Goal: Navigation & Orientation: Find specific page/section

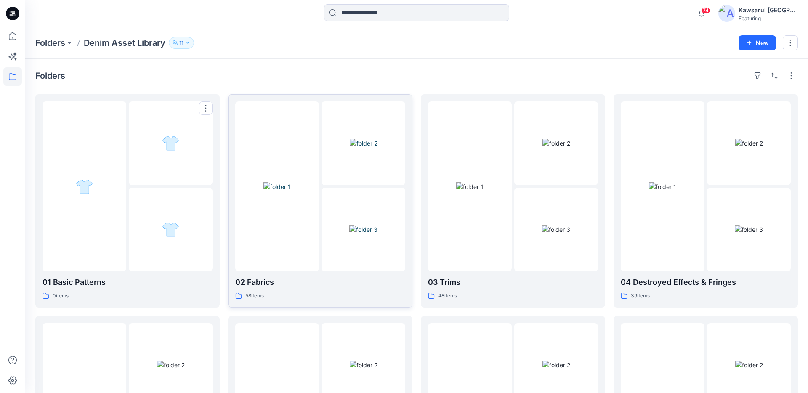
scroll to position [32, 0]
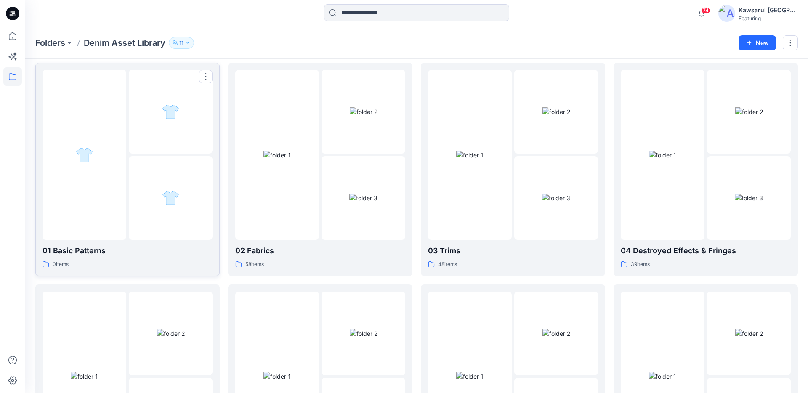
click at [139, 160] on div at bounding box center [171, 198] width 84 height 84
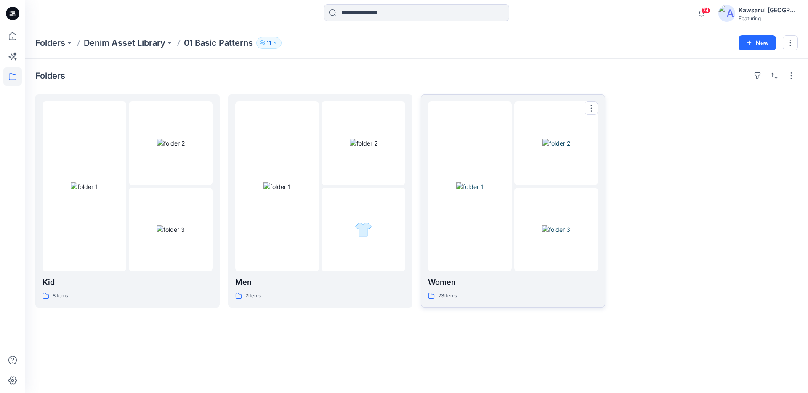
click at [484, 191] on img at bounding box center [469, 186] width 27 height 9
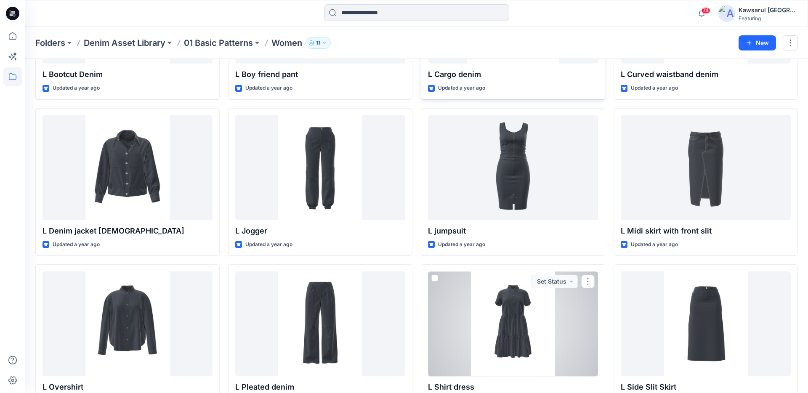
scroll to position [306, 0]
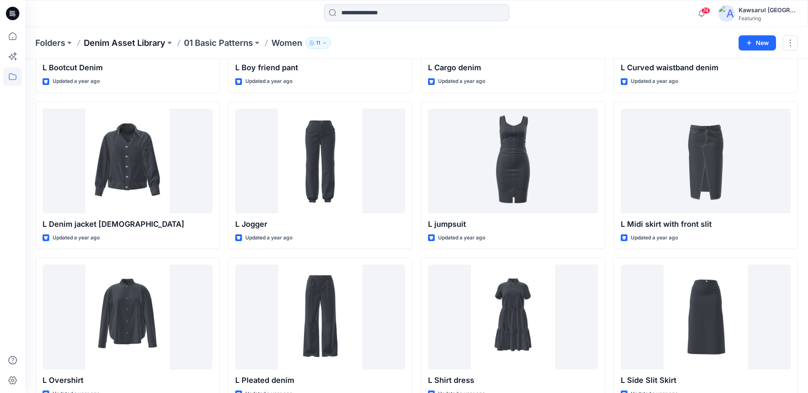
click at [142, 39] on p "Denim Asset Library" at bounding box center [125, 43] width 82 height 12
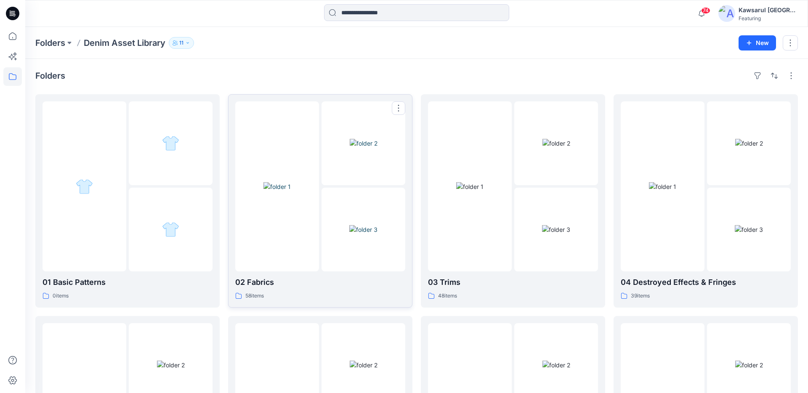
click at [291, 189] on img at bounding box center [277, 186] width 27 height 9
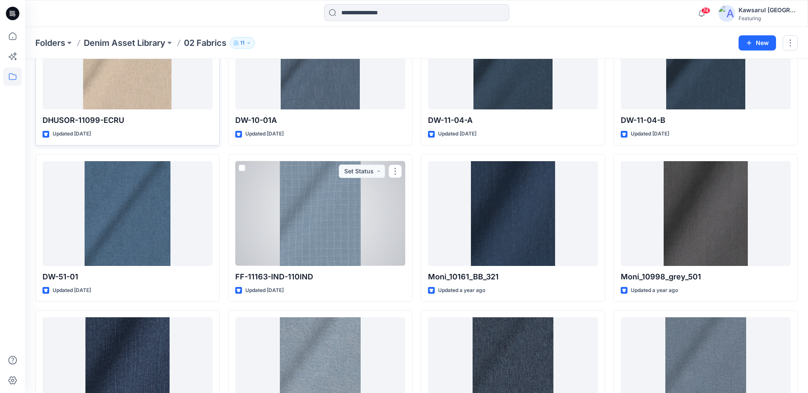
scroll to position [245, 0]
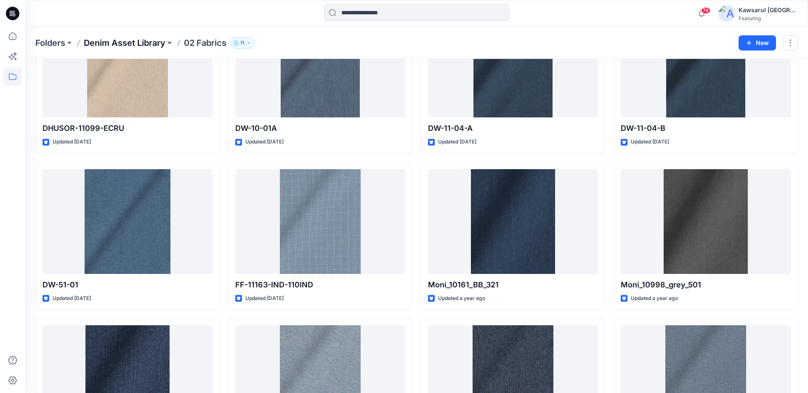
click at [134, 44] on p "Denim Asset Library" at bounding box center [125, 43] width 82 height 12
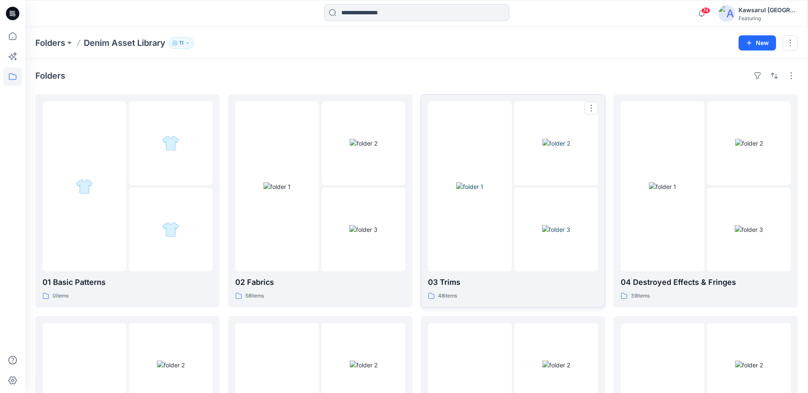
click at [482, 191] on img at bounding box center [469, 186] width 27 height 9
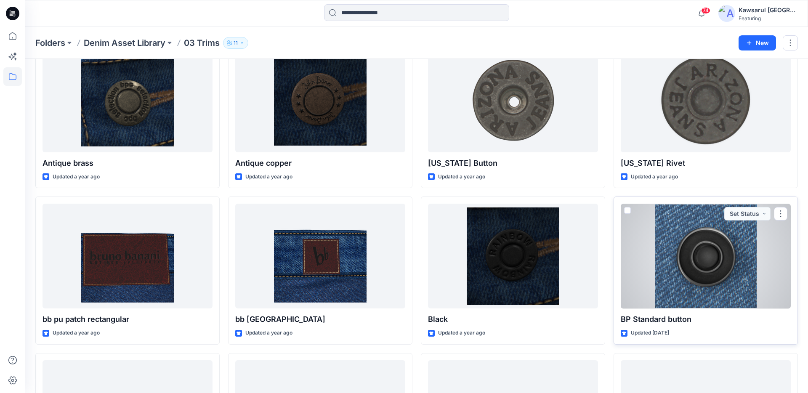
scroll to position [56, 0]
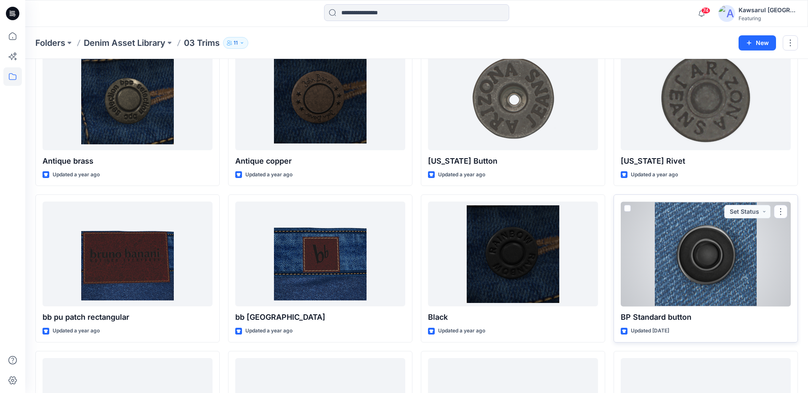
click at [702, 259] on div at bounding box center [706, 254] width 170 height 105
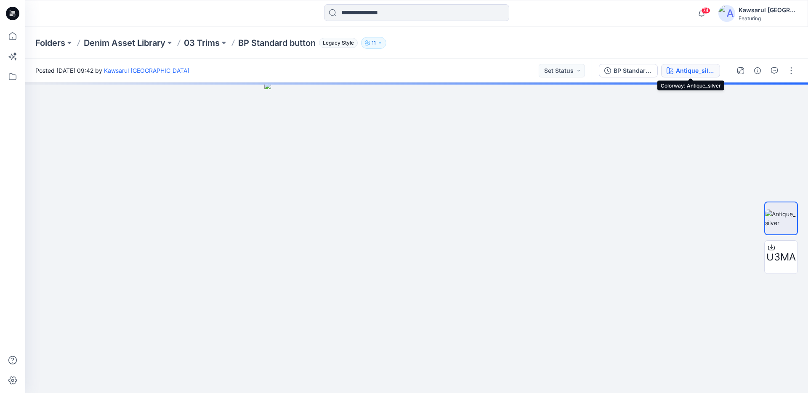
click at [693, 68] on div "Antique_silver" at bounding box center [695, 70] width 39 height 9
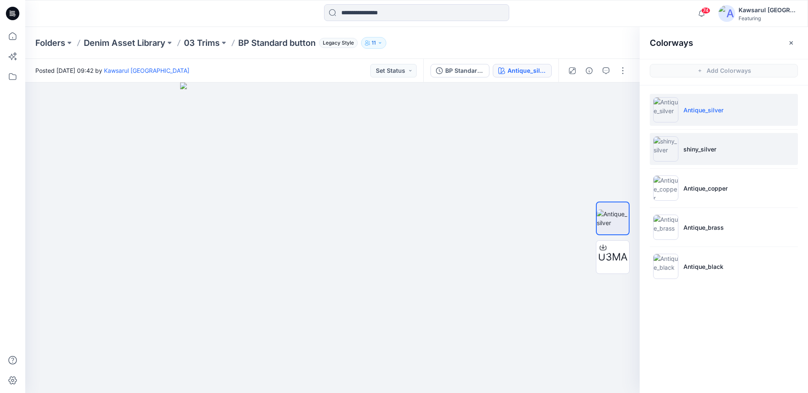
click at [732, 145] on li "shiny_silver" at bounding box center [724, 149] width 148 height 32
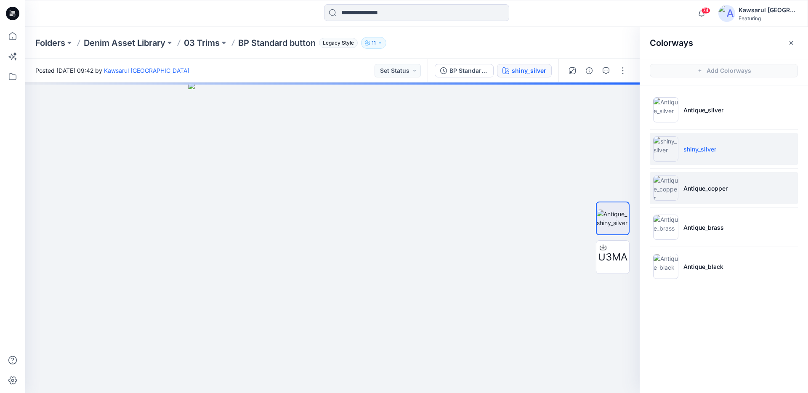
click at [719, 189] on p "Antique_copper" at bounding box center [706, 188] width 44 height 9
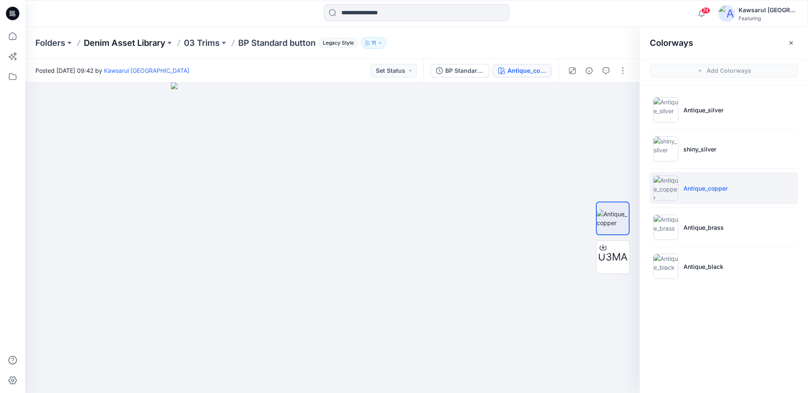
click at [147, 42] on p "Denim Asset Library" at bounding box center [125, 43] width 82 height 12
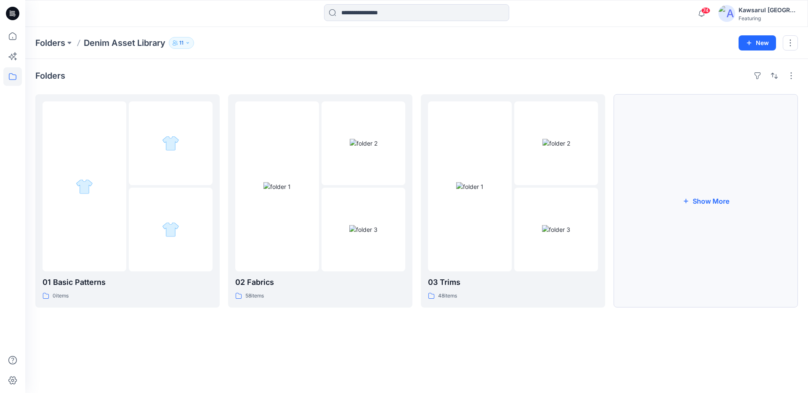
click at [666, 219] on button "Show More" at bounding box center [706, 200] width 184 height 213
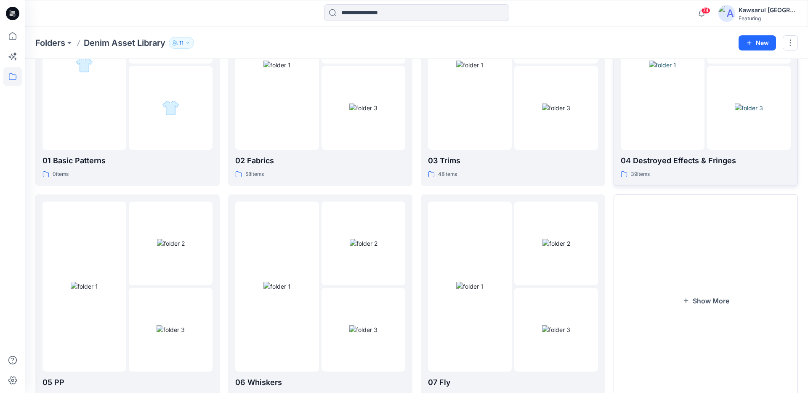
scroll to position [125, 0]
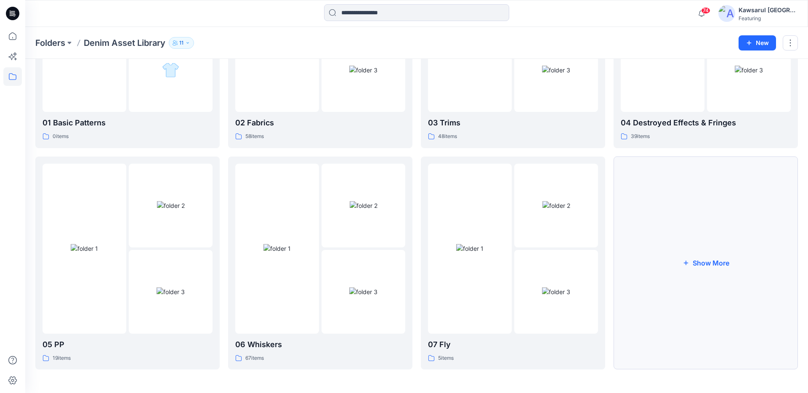
click at [722, 251] on button "Show More" at bounding box center [706, 263] width 184 height 213
click at [717, 259] on button "Show More" at bounding box center [706, 263] width 184 height 213
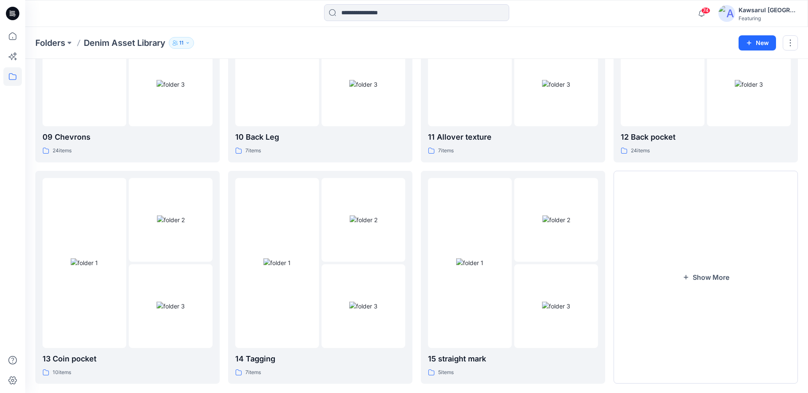
scroll to position [603, 0]
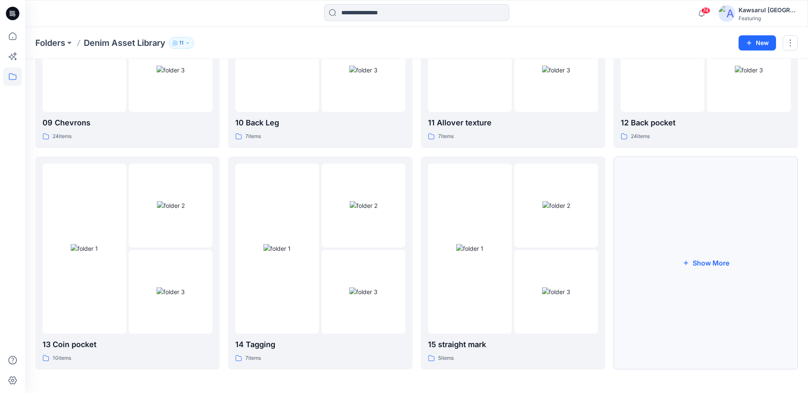
click at [703, 264] on button "Show More" at bounding box center [706, 263] width 184 height 213
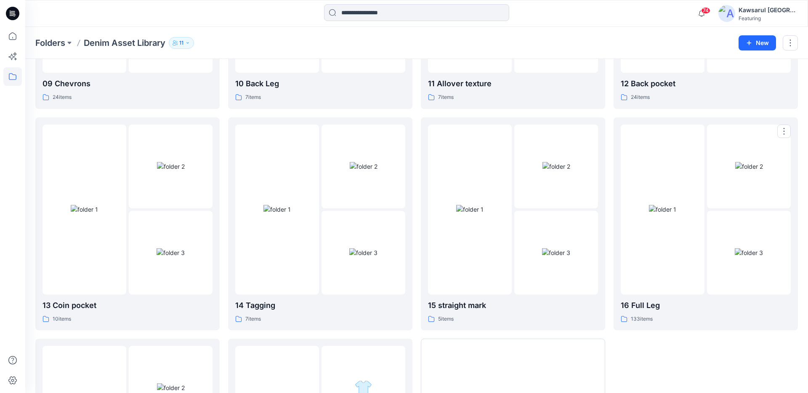
scroll to position [642, 0]
click at [677, 213] on img at bounding box center [662, 209] width 27 height 9
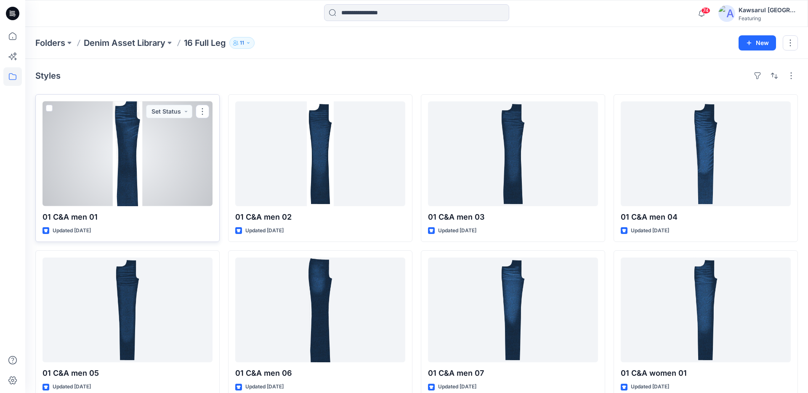
click at [147, 171] on div at bounding box center [128, 153] width 170 height 105
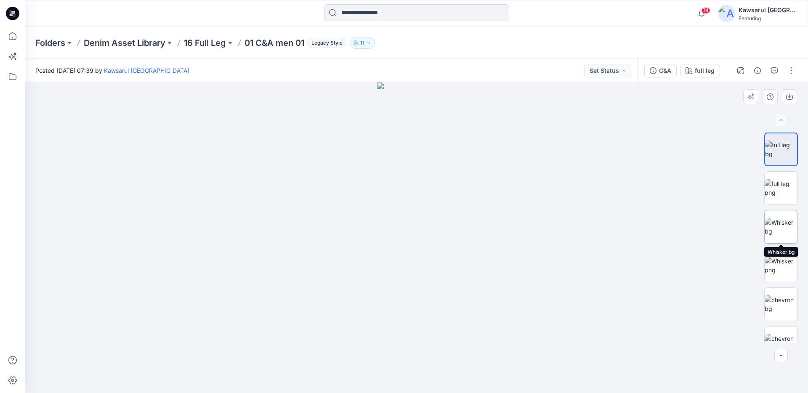
click at [772, 218] on img at bounding box center [781, 227] width 33 height 18
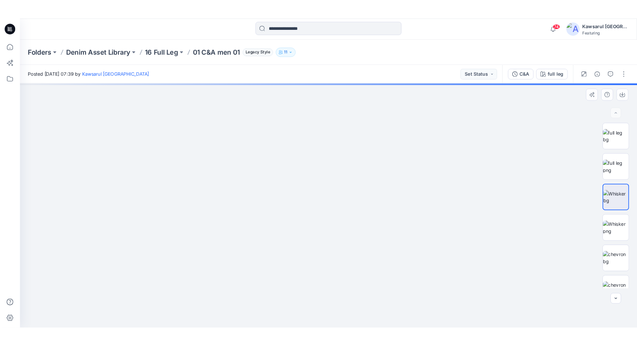
scroll to position [17, 0]
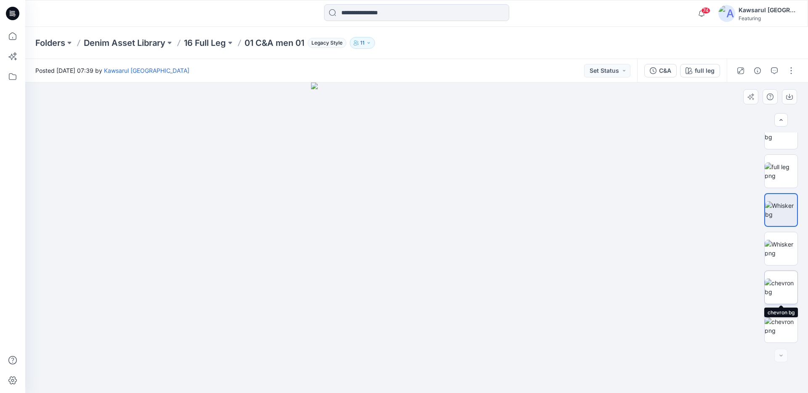
click at [780, 294] on img at bounding box center [781, 288] width 33 height 18
